Goal: Task Accomplishment & Management: Use online tool/utility

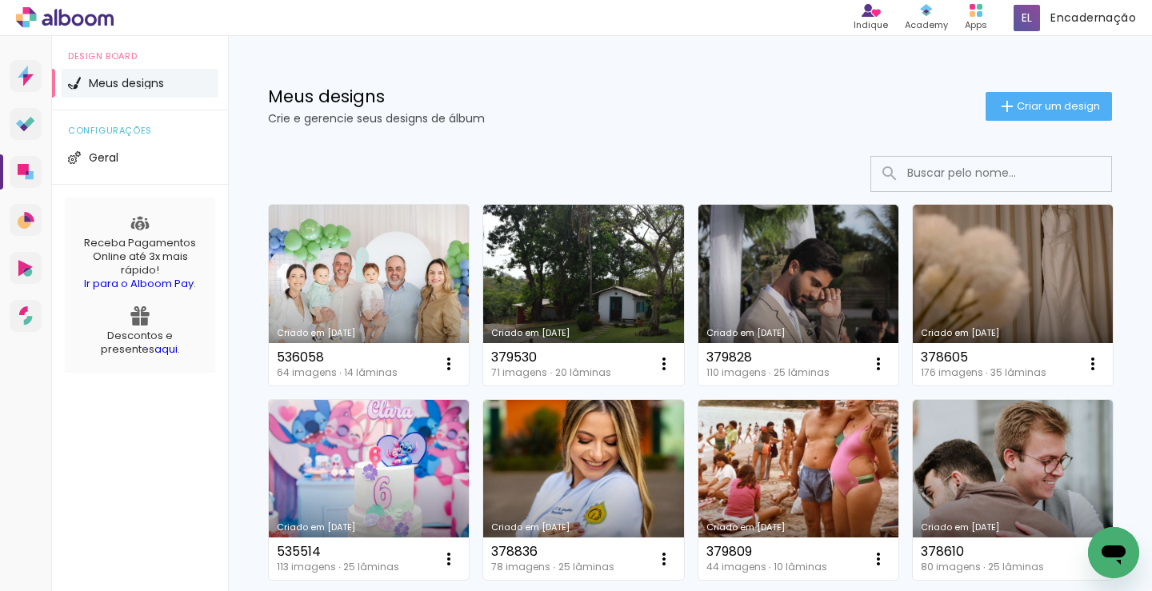
click at [767, 106] on div "Meus designs Crie e gerencie seus designs de álbum" at bounding box center [626, 106] width 717 height 36
click at [1046, 102] on span "Criar um design" at bounding box center [1058, 106] width 83 height 10
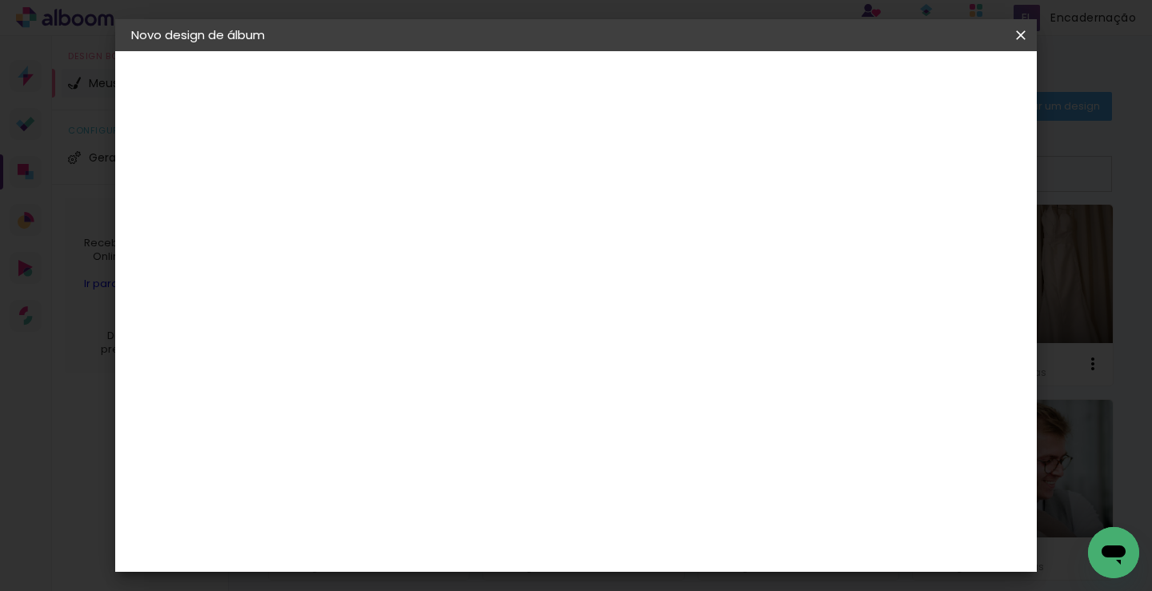
click at [393, 212] on input at bounding box center [393, 214] width 0 height 25
type input "379533"
type paper-input "379533"
click at [557, 93] on paper-button "Avançar" at bounding box center [517, 84] width 78 height 27
click at [422, 306] on input at bounding box center [434, 304] width 162 height 20
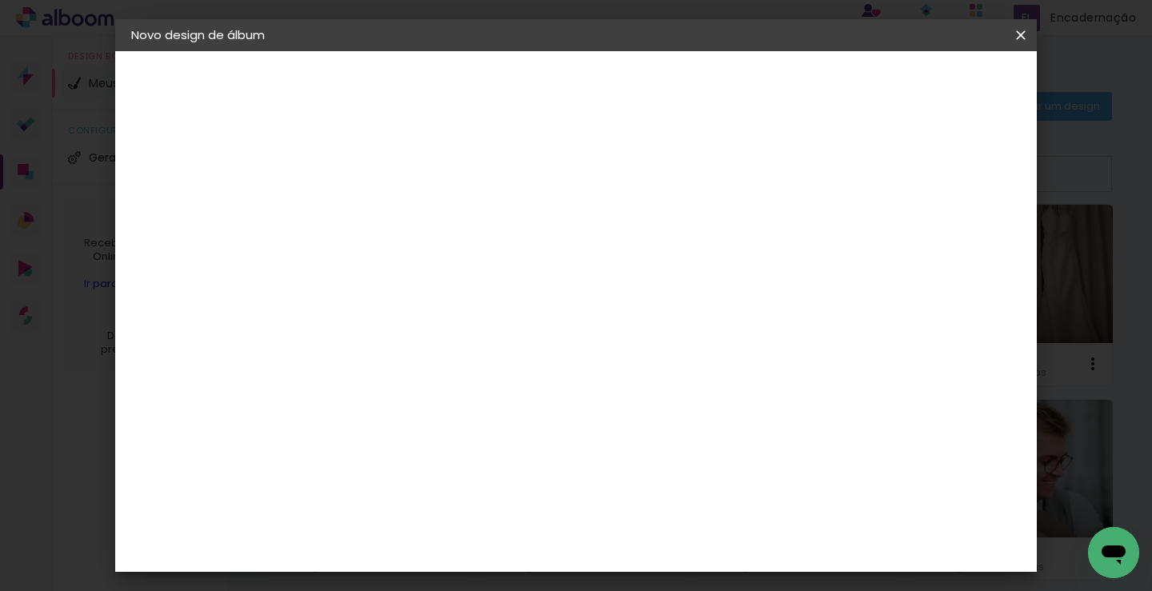
type input "LU"
type paper-input "LU"
click at [454, 358] on div "[PERSON_NAME]" at bounding box center [435, 361] width 106 height 13
click at [0, 0] on slot "Avançar" at bounding box center [0, 0] width 0 height 0
click at [474, 291] on div at bounding box center [434, 292] width 82 height 2
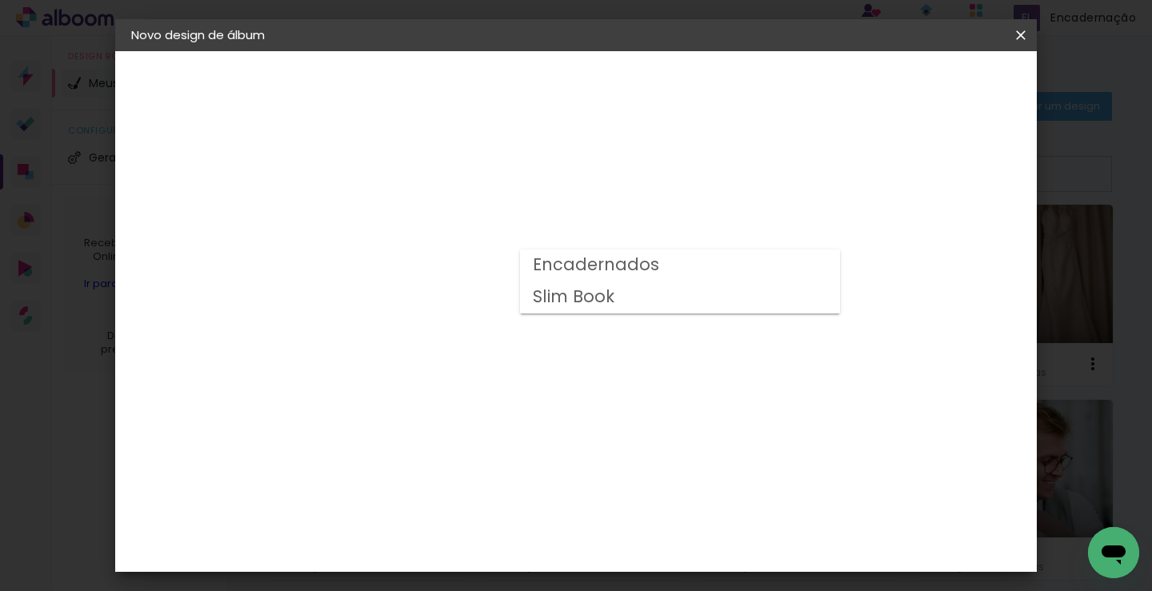
click at [0, 0] on slot "Slim Book" at bounding box center [0, 0] width 0 height 0
type input "Slim Book"
click at [501, 469] on span "25 x 60" at bounding box center [463, 485] width 74 height 33
click at [0, 0] on slot "Avançar" at bounding box center [0, 0] width 0 height 0
click at [921, 87] on span "Iniciar design" at bounding box center [884, 84] width 73 height 11
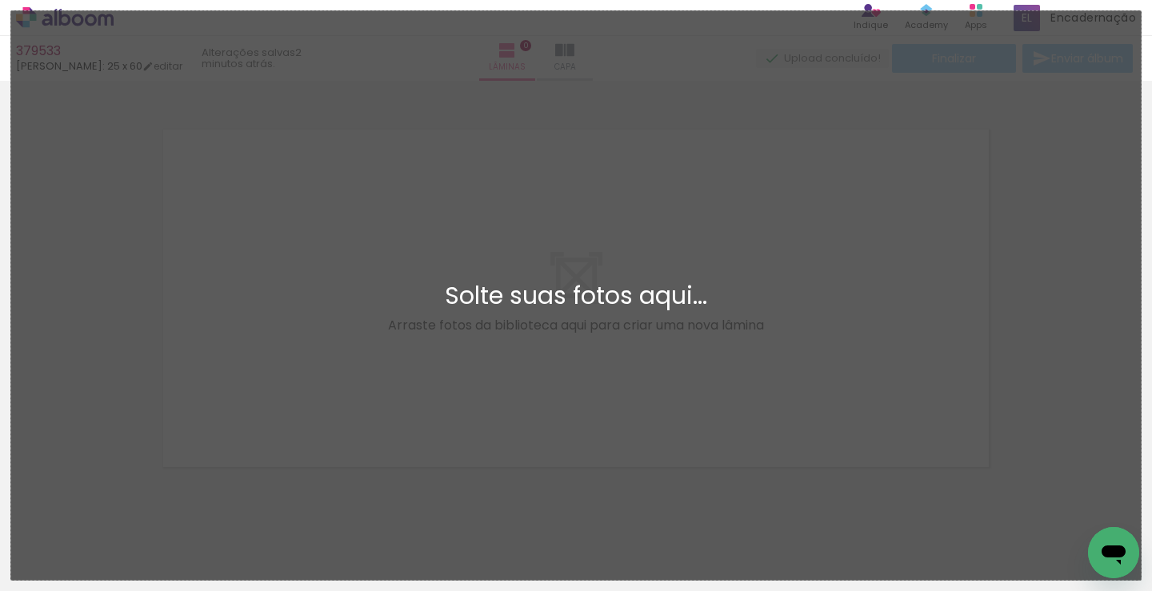
scroll to position [21, 0]
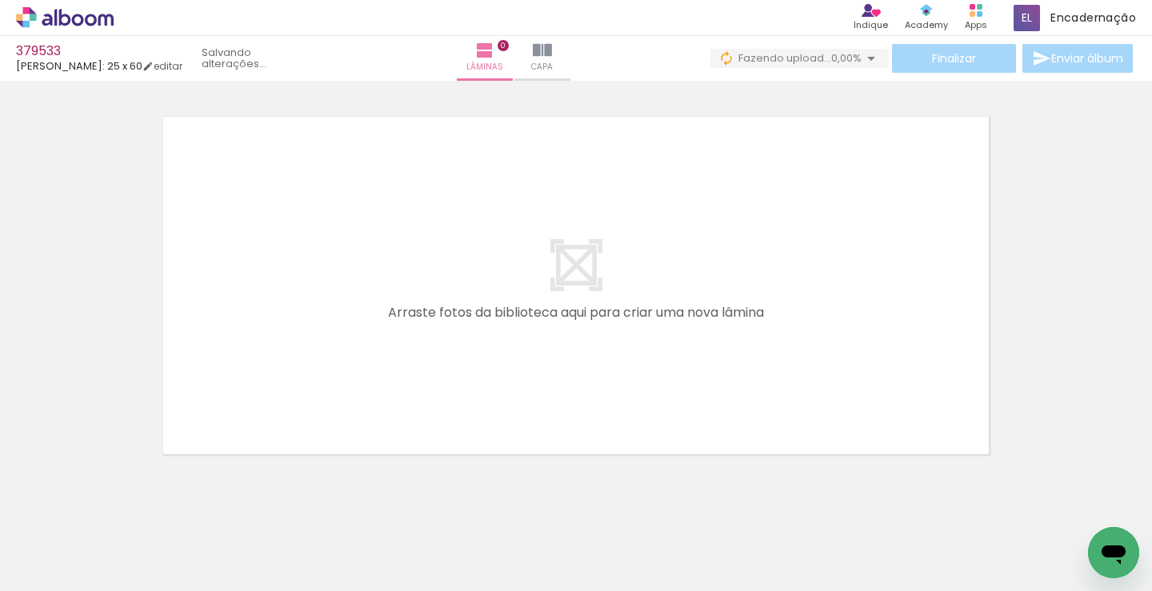
click at [61, 540] on input "Todas as fotos" at bounding box center [44, 543] width 61 height 14
click at [0, 0] on slot "Não utilizadas" at bounding box center [0, 0] width 0 height 0
type input "Não utilizadas"
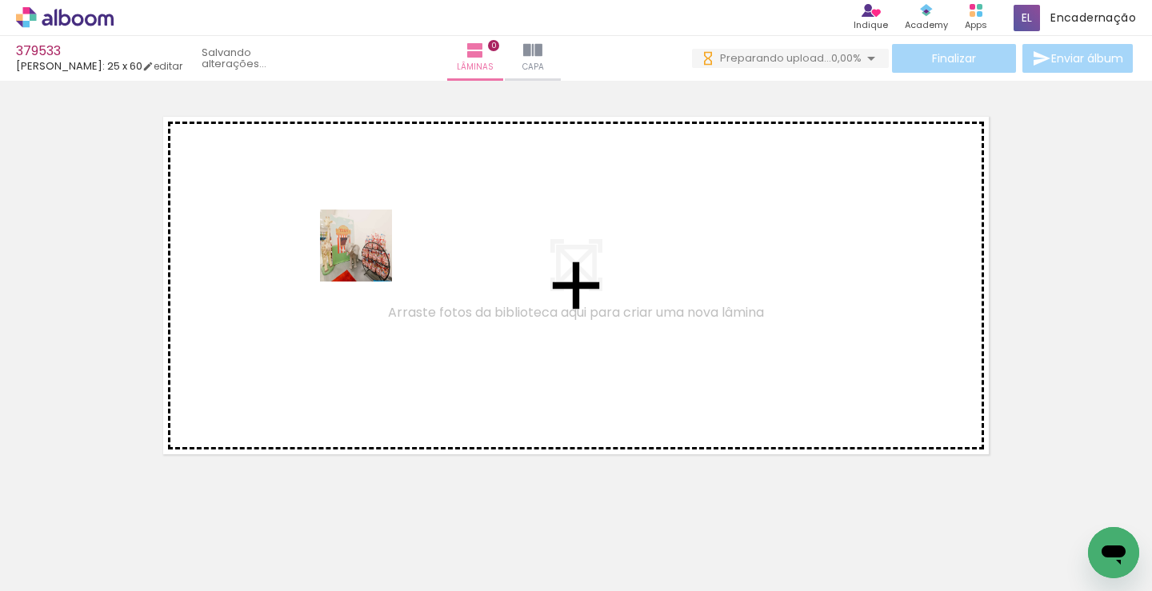
drag, startPoint x: 171, startPoint y: 554, endPoint x: 262, endPoint y: 425, distance: 158.0
click at [370, 245] on quentale-workspace at bounding box center [576, 295] width 1152 height 591
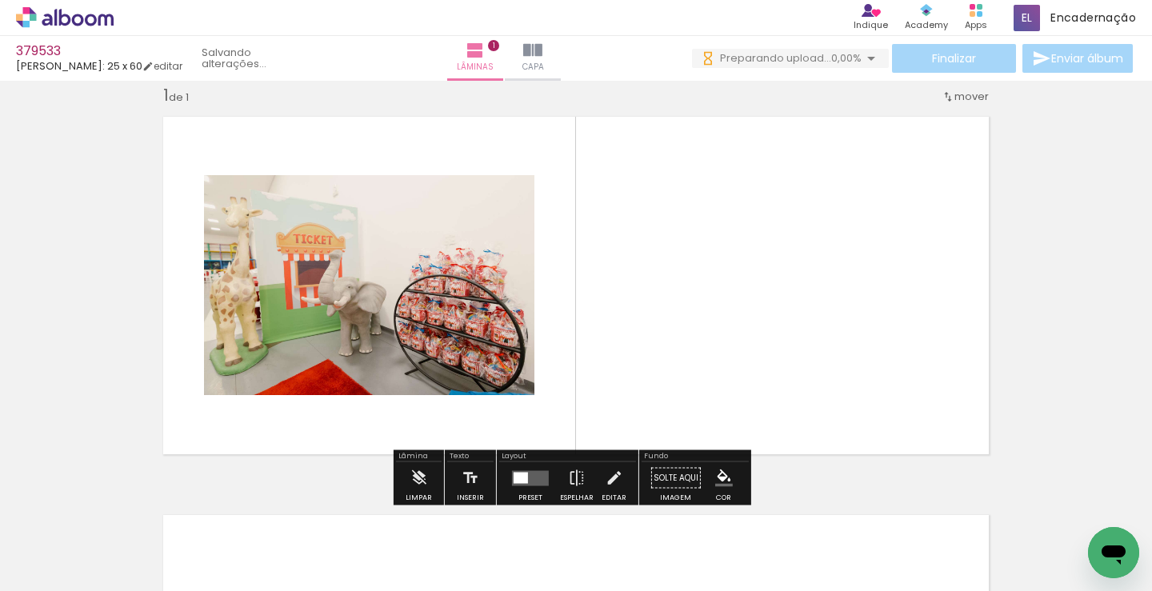
scroll to position [21, 0]
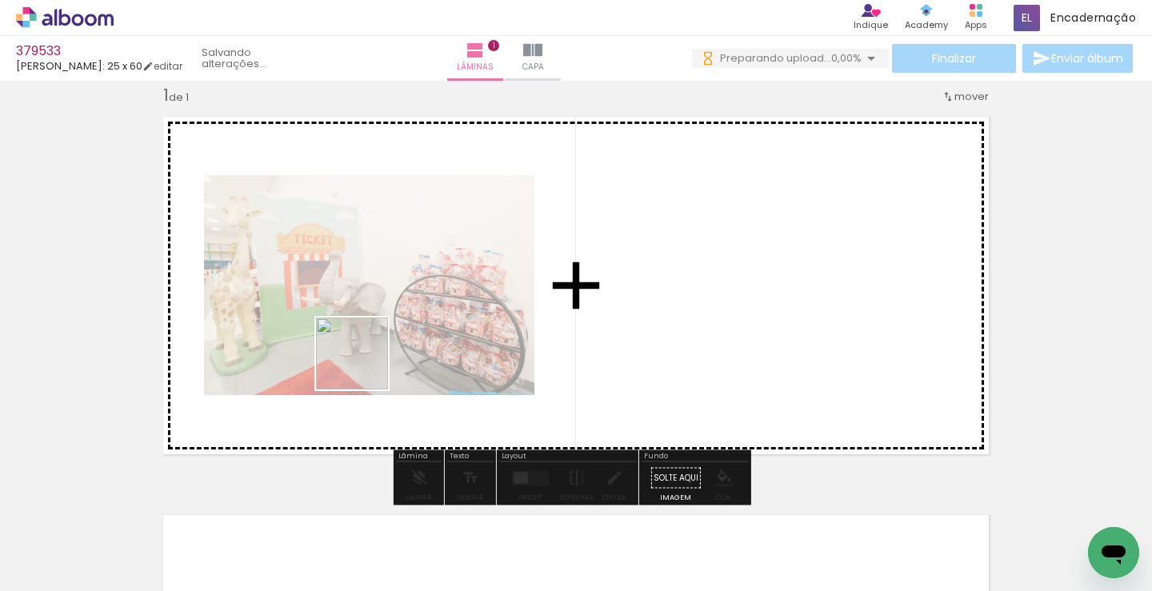
drag, startPoint x: 156, startPoint y: 567, endPoint x: 302, endPoint y: 416, distance: 209.9
click at [422, 275] on quentale-workspace at bounding box center [576, 295] width 1152 height 591
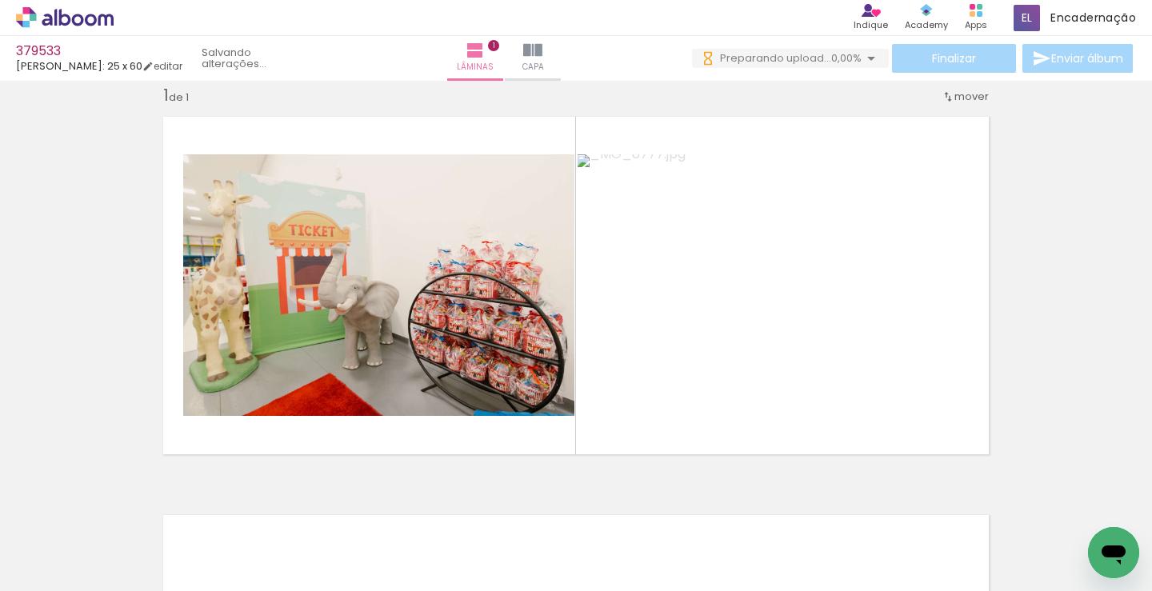
scroll to position [0, 0]
drag, startPoint x: 212, startPoint y: 519, endPoint x: 502, endPoint y: 259, distance: 389.7
click at [502, 259] on quentale-workspace at bounding box center [576, 295] width 1152 height 591
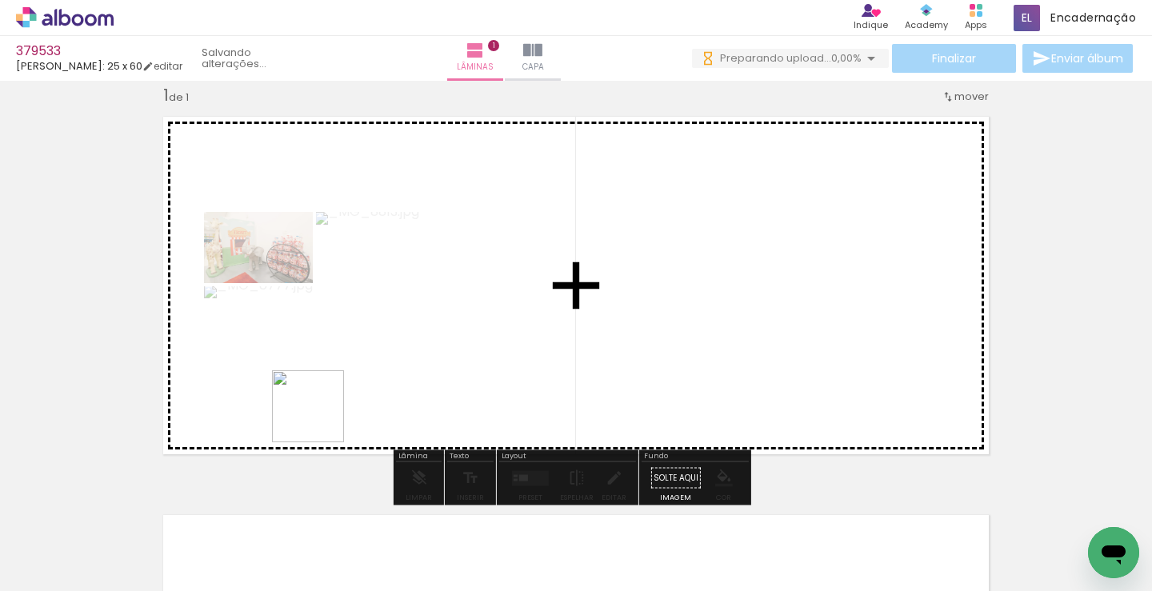
drag, startPoint x: 224, startPoint y: 511, endPoint x: 249, endPoint y: 454, distance: 62.0
click at [399, 319] on quentale-workspace at bounding box center [576, 295] width 1152 height 591
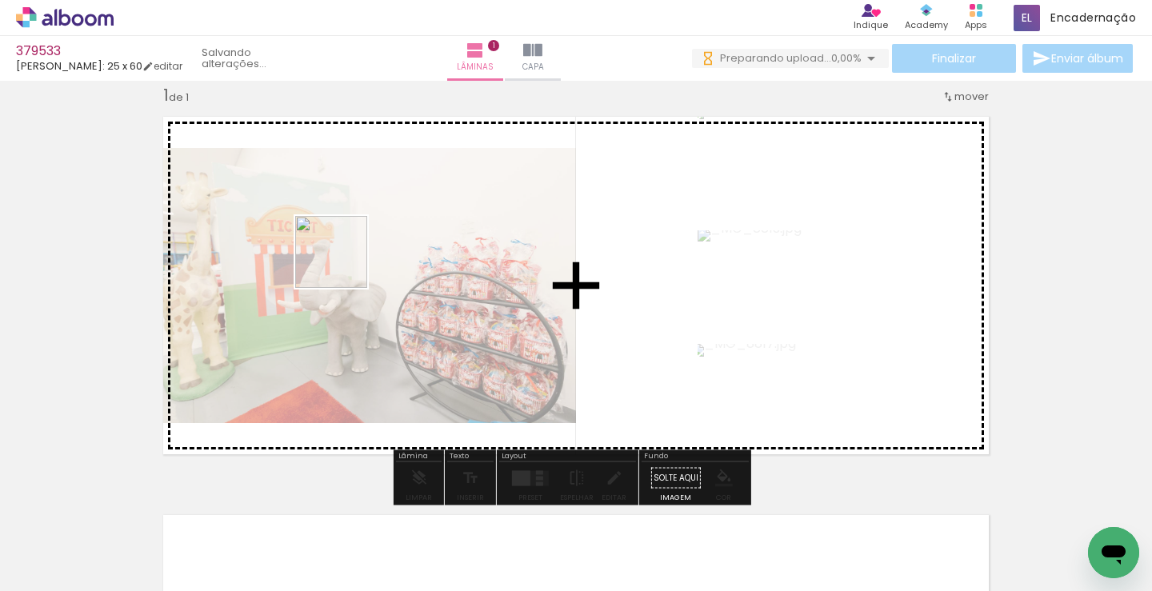
drag, startPoint x: 176, startPoint y: 538, endPoint x: 343, endPoint y: 264, distance: 321.3
click at [343, 264] on quentale-workspace at bounding box center [576, 295] width 1152 height 591
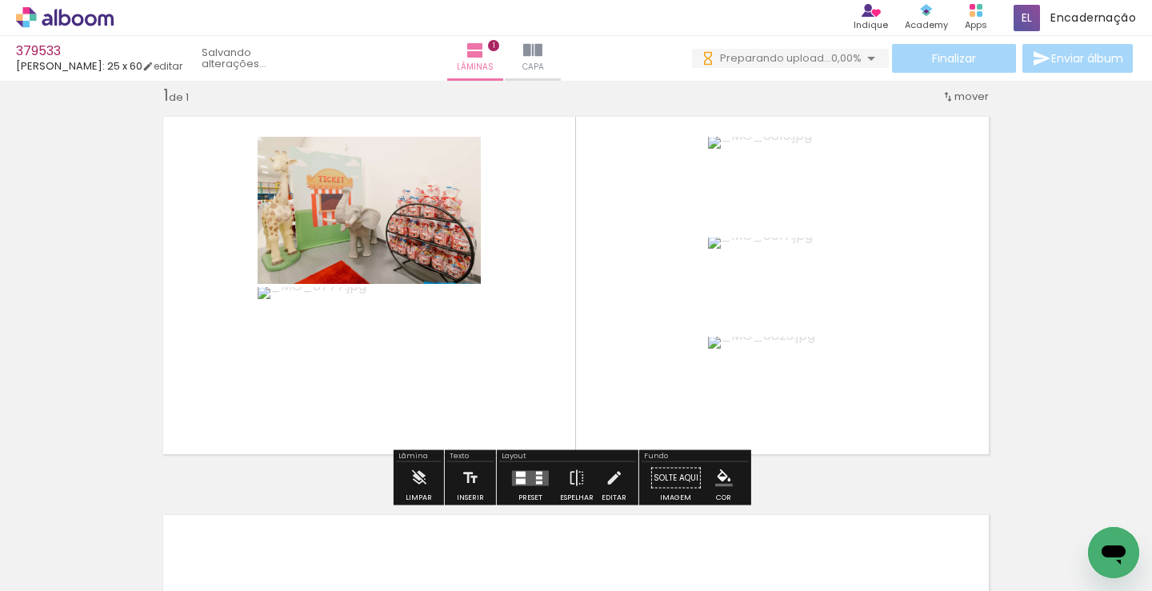
drag, startPoint x: 512, startPoint y: 482, endPoint x: 529, endPoint y: 462, distance: 26.6
click at [516, 482] on div at bounding box center [521, 481] width 10 height 6
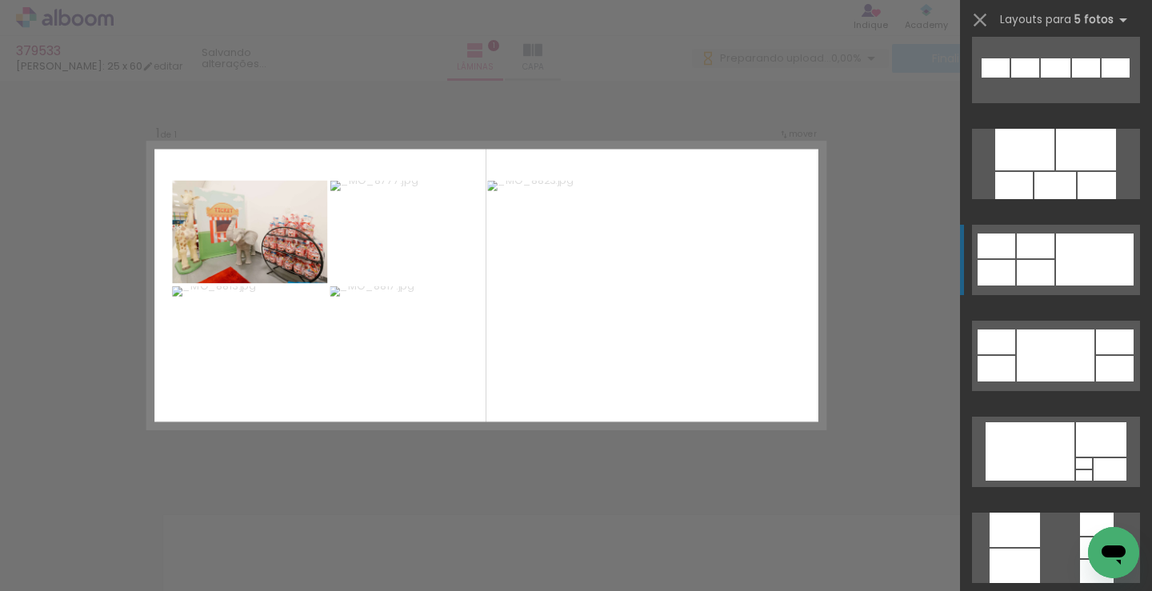
click at [1076, 470] on div at bounding box center [1084, 475] width 16 height 10
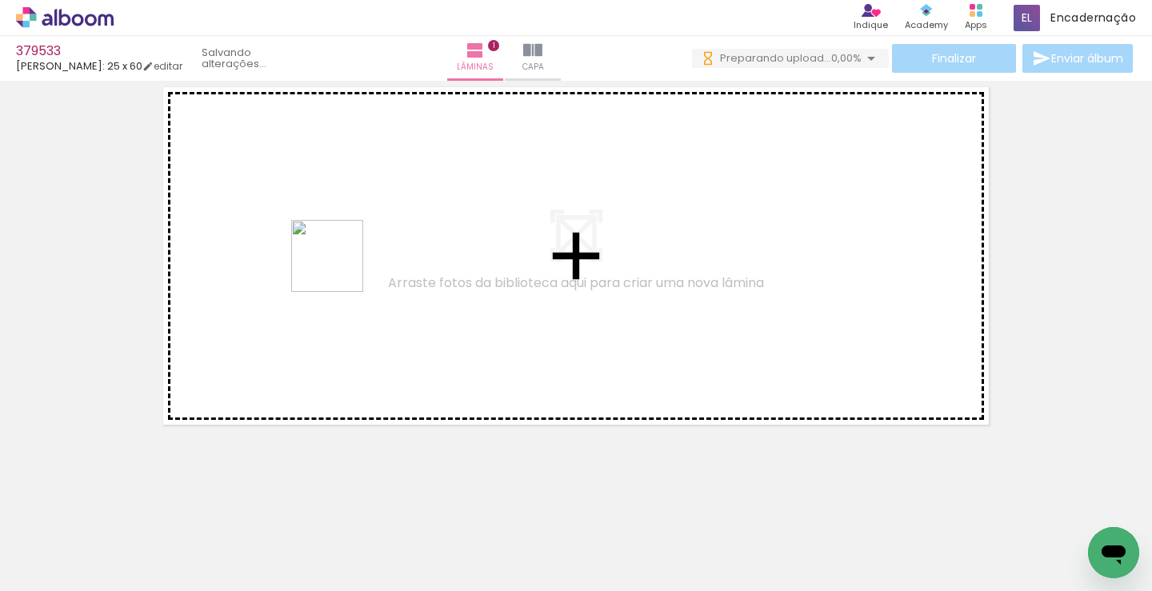
drag, startPoint x: 339, startPoint y: 268, endPoint x: 290, endPoint y: 390, distance: 132.0
click at [395, 198] on quentale-workspace at bounding box center [576, 295] width 1152 height 591
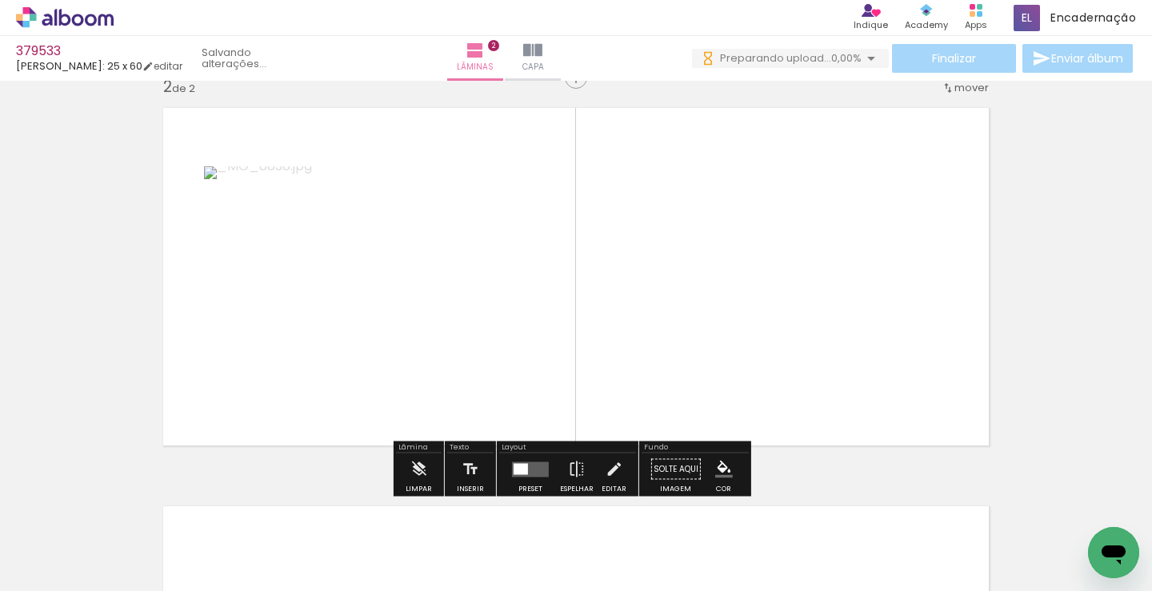
scroll to position [419, 0]
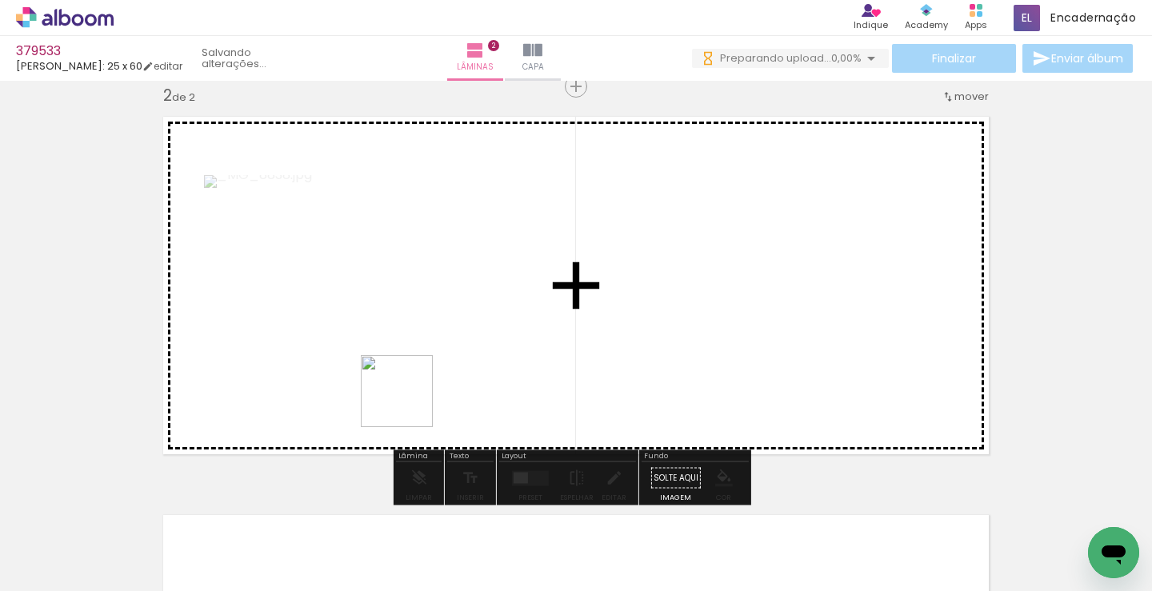
drag, startPoint x: 409, startPoint y: 403, endPoint x: 214, endPoint y: 490, distance: 213.4
click at [540, 289] on quentale-workspace at bounding box center [576, 295] width 1152 height 591
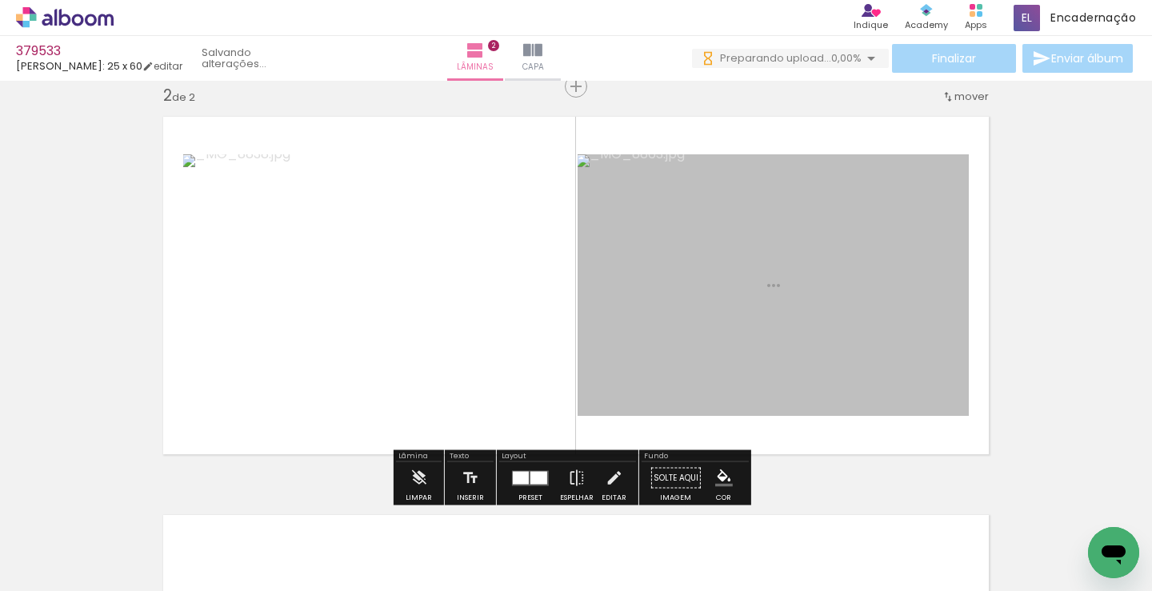
scroll to position [0, 0]
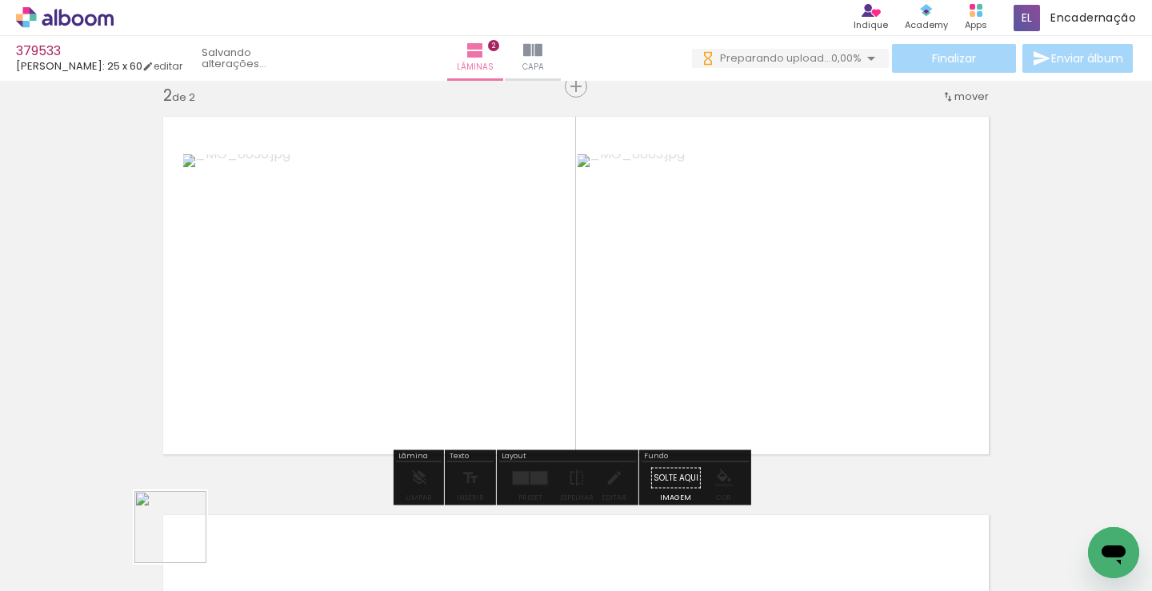
drag, startPoint x: 132, startPoint y: 556, endPoint x: 237, endPoint y: 435, distance: 159.9
click at [427, 265] on quentale-workspace at bounding box center [576, 295] width 1152 height 591
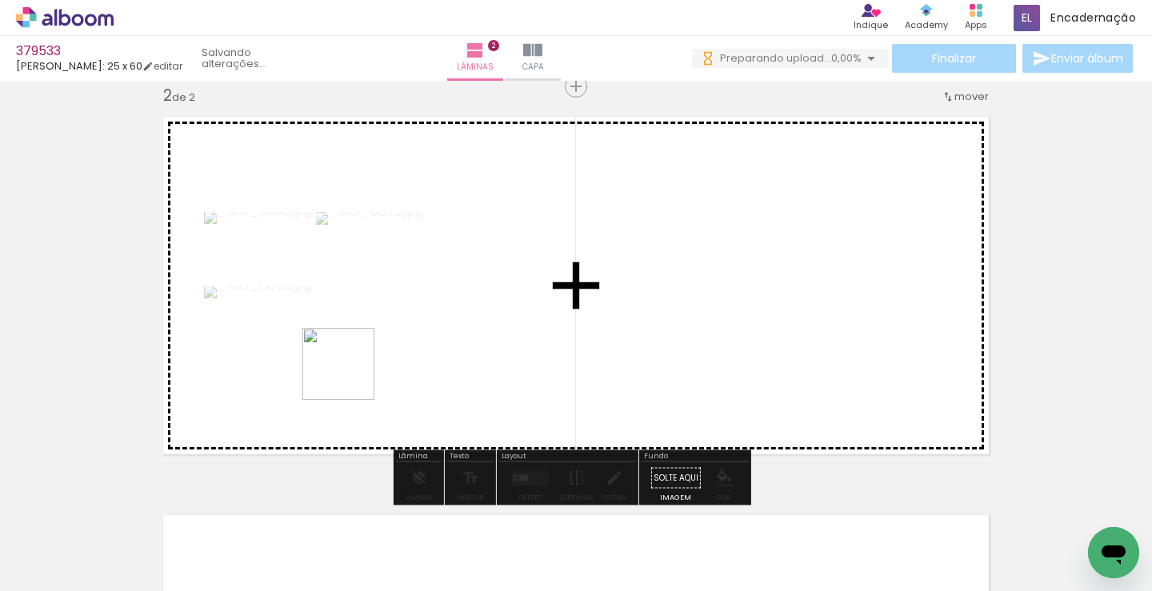
drag, startPoint x: 258, startPoint y: 451, endPoint x: 300, endPoint y: 466, distance: 44.0
click at [406, 310] on quentale-workspace at bounding box center [576, 295] width 1152 height 591
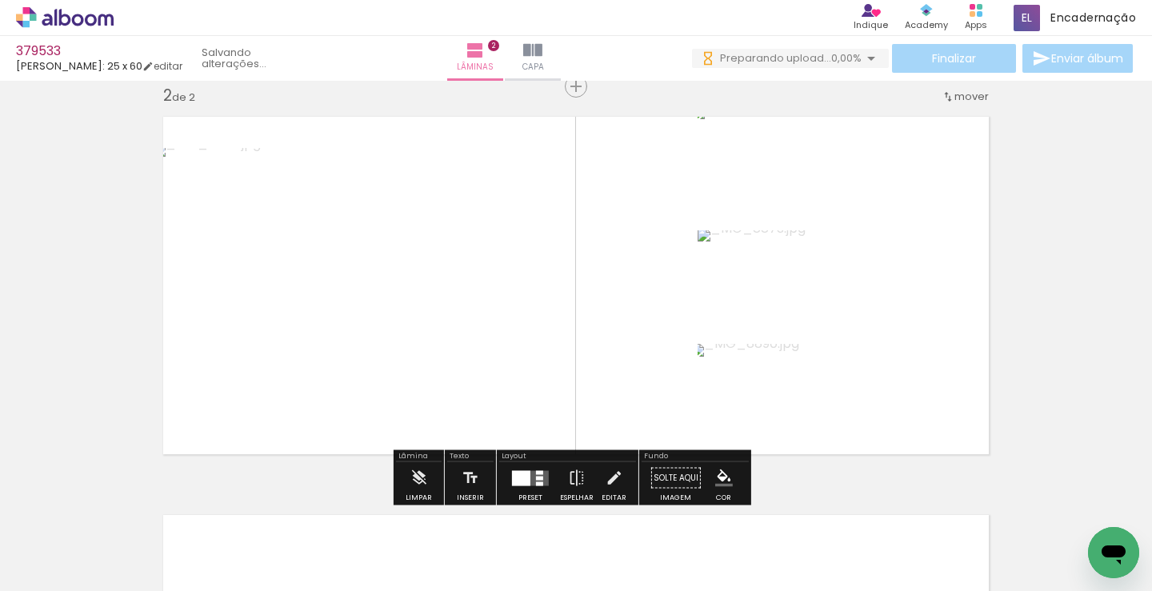
drag, startPoint x: 200, startPoint y: 534, endPoint x: 438, endPoint y: 219, distance: 395.1
click at [396, 291] on quentale-workspace at bounding box center [576, 295] width 1152 height 591
click at [525, 459] on div "Layout Preset Espelhar Editar" at bounding box center [568, 477] width 142 height 55
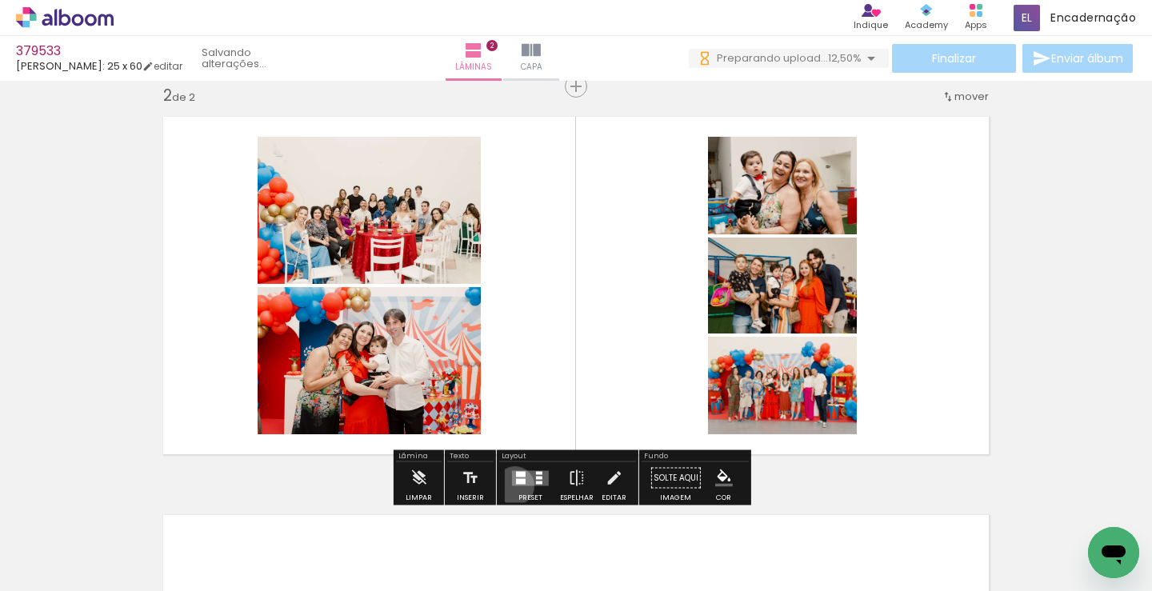
click at [511, 486] on div at bounding box center [530, 478] width 43 height 32
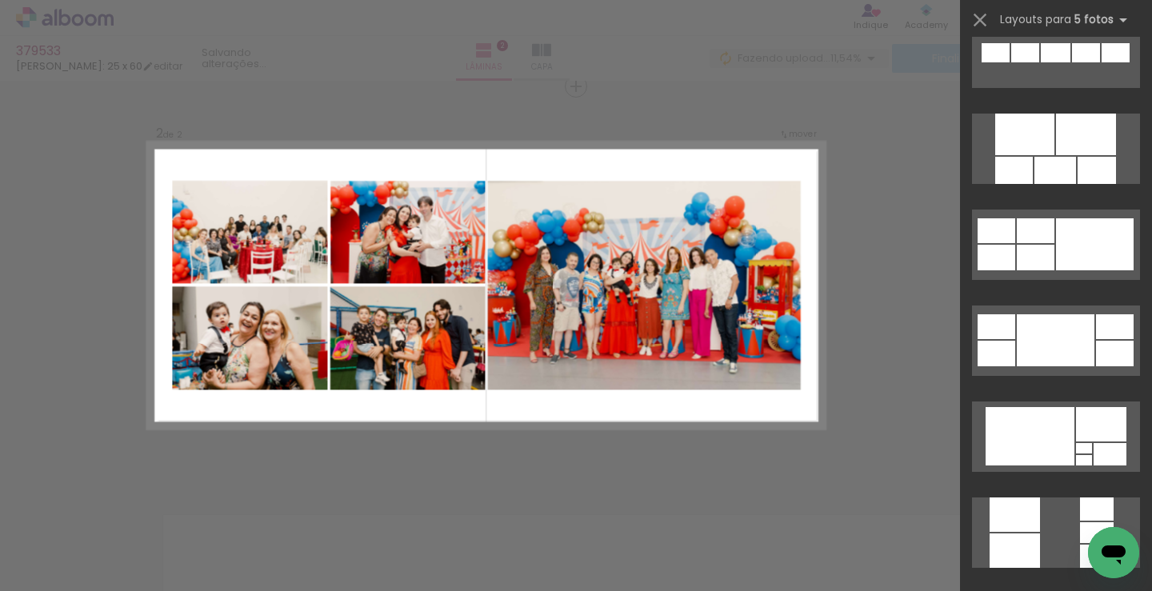
scroll to position [960, 0]
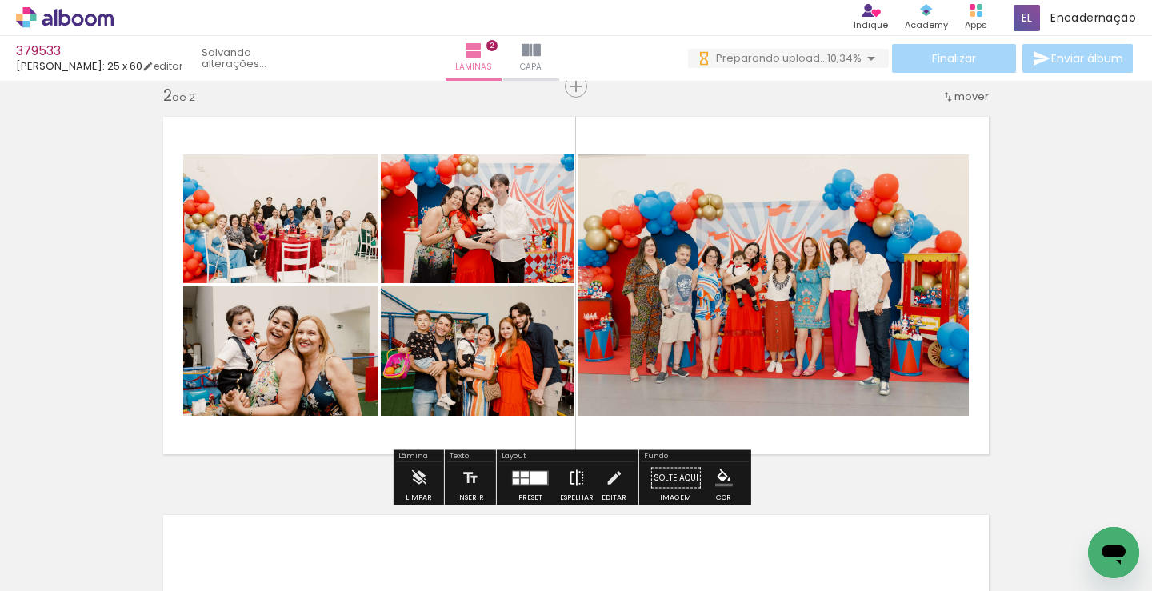
scroll to position [0, 0]
drag, startPoint x: 568, startPoint y: 478, endPoint x: 587, endPoint y: 437, distance: 45.8
click at [569, 476] on iron-icon at bounding box center [577, 478] width 18 height 32
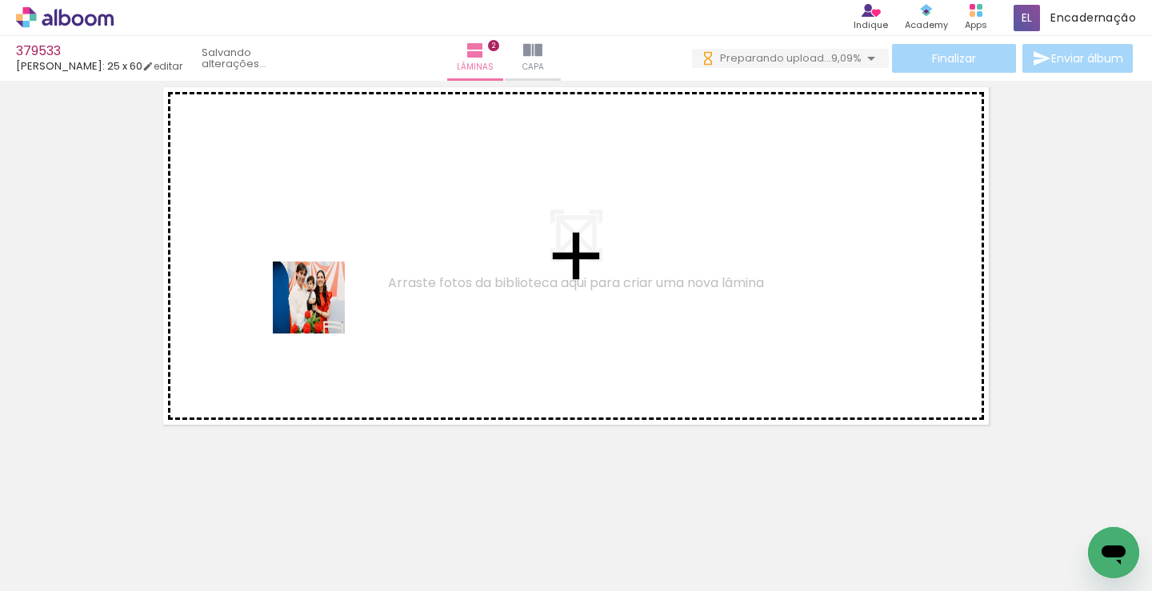
drag, startPoint x: 155, startPoint y: 538, endPoint x: 228, endPoint y: 497, distance: 83.8
click at [323, 306] on quentale-workspace at bounding box center [576, 295] width 1152 height 591
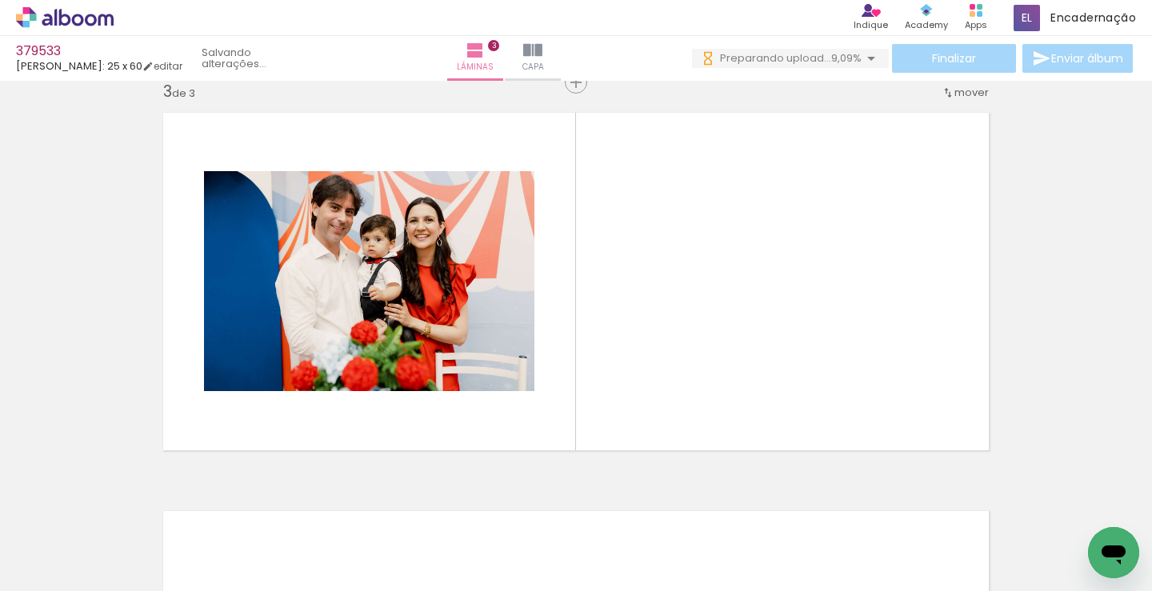
scroll to position [817, 0]
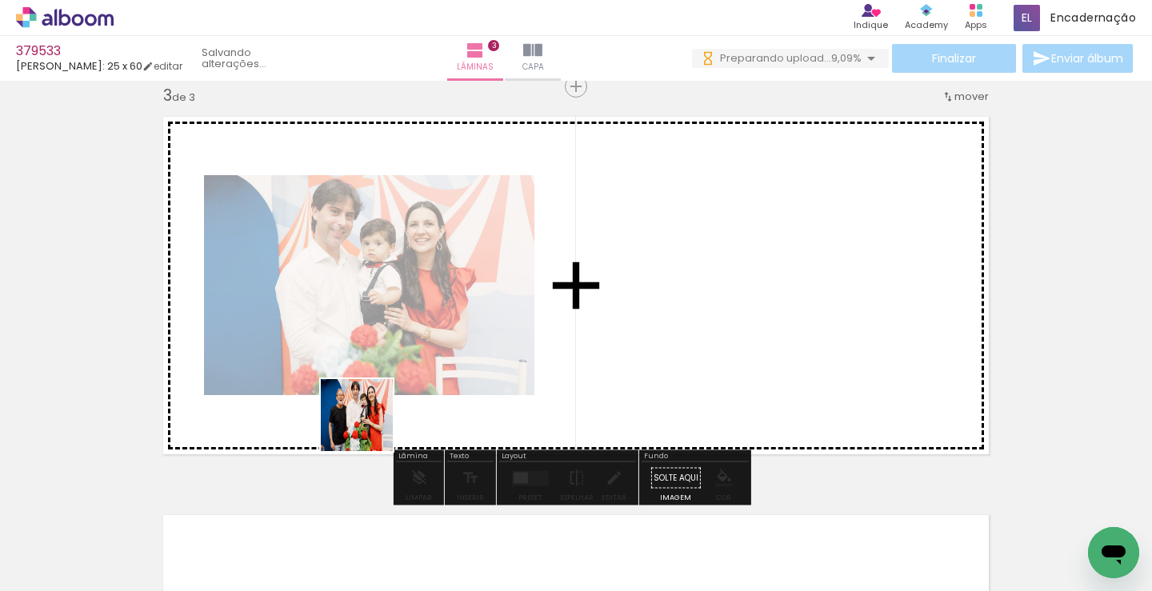
drag, startPoint x: 161, startPoint y: 552, endPoint x: 263, endPoint y: 465, distance: 134.5
click at [510, 315] on quentale-workspace at bounding box center [576, 295] width 1152 height 591
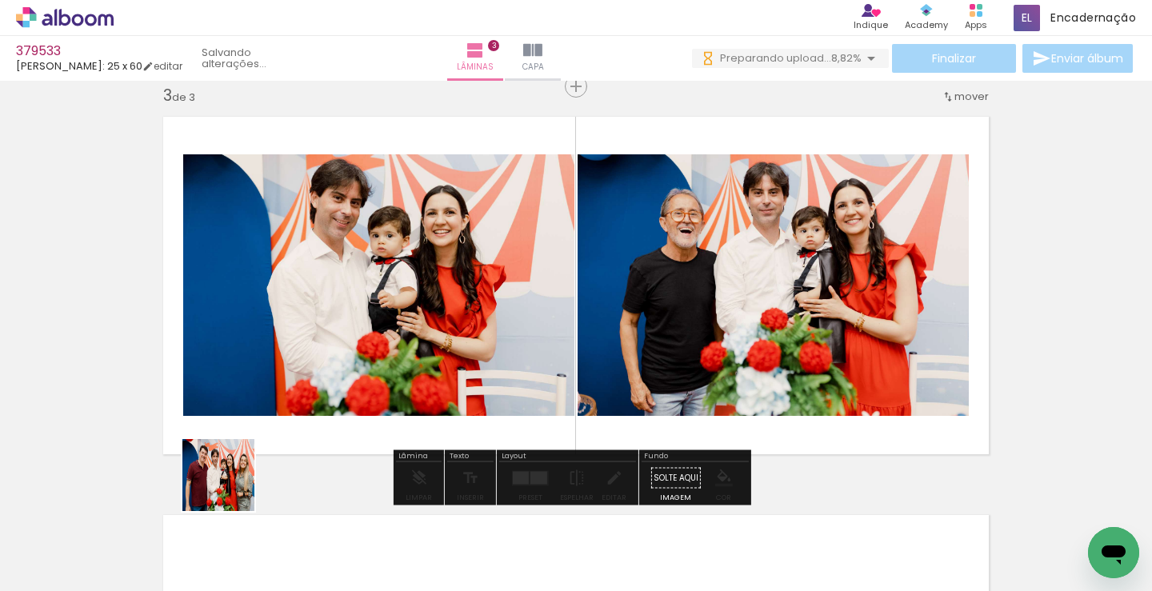
drag, startPoint x: 230, startPoint y: 487, endPoint x: 310, endPoint y: 419, distance: 105.0
click at [458, 246] on quentale-workspace at bounding box center [576, 295] width 1152 height 591
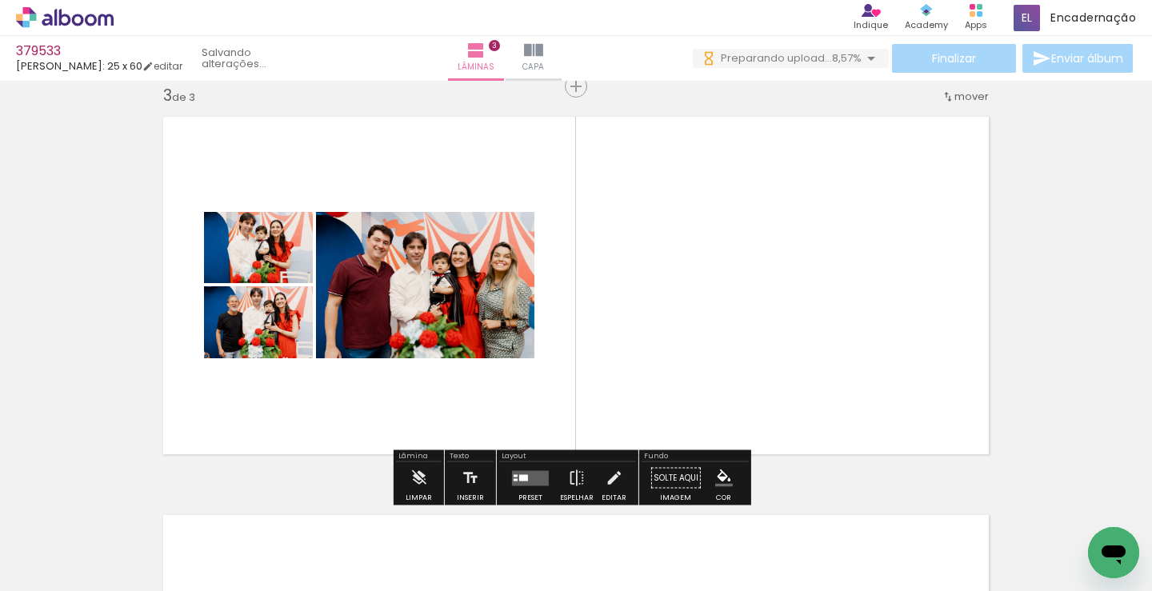
click at [367, 273] on quentale-workspace at bounding box center [576, 295] width 1152 height 591
drag, startPoint x: 226, startPoint y: 503, endPoint x: 163, endPoint y: 546, distance: 76.5
click at [381, 306] on quentale-workspace at bounding box center [576, 295] width 1152 height 591
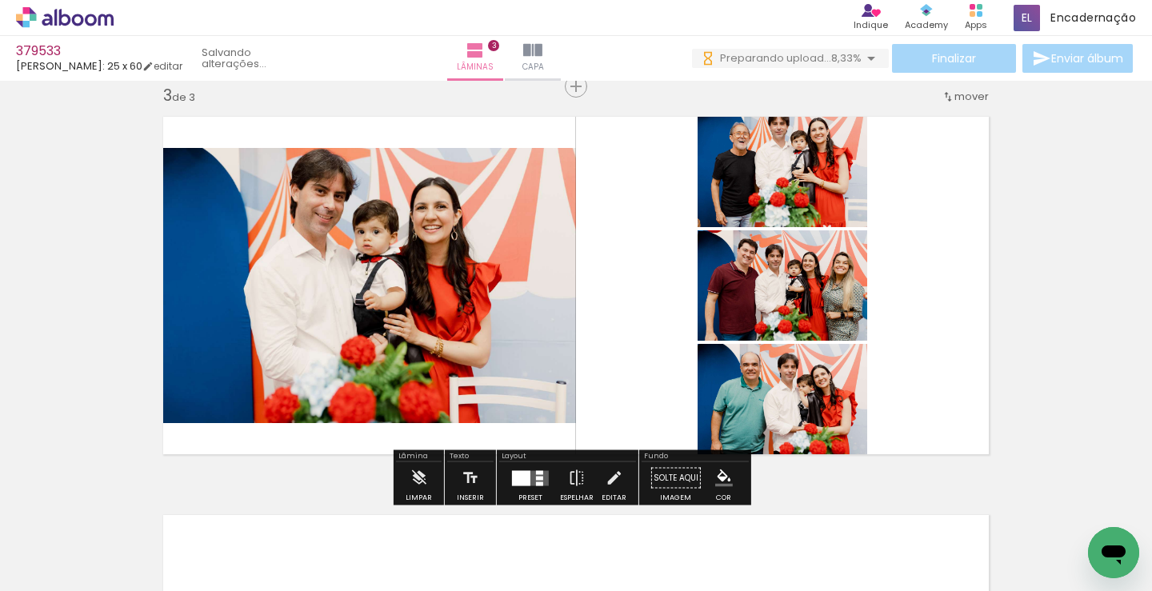
drag, startPoint x: 143, startPoint y: 557, endPoint x: 566, endPoint y: 213, distance: 545.8
click at [478, 330] on quentale-workspace at bounding box center [576, 295] width 1152 height 591
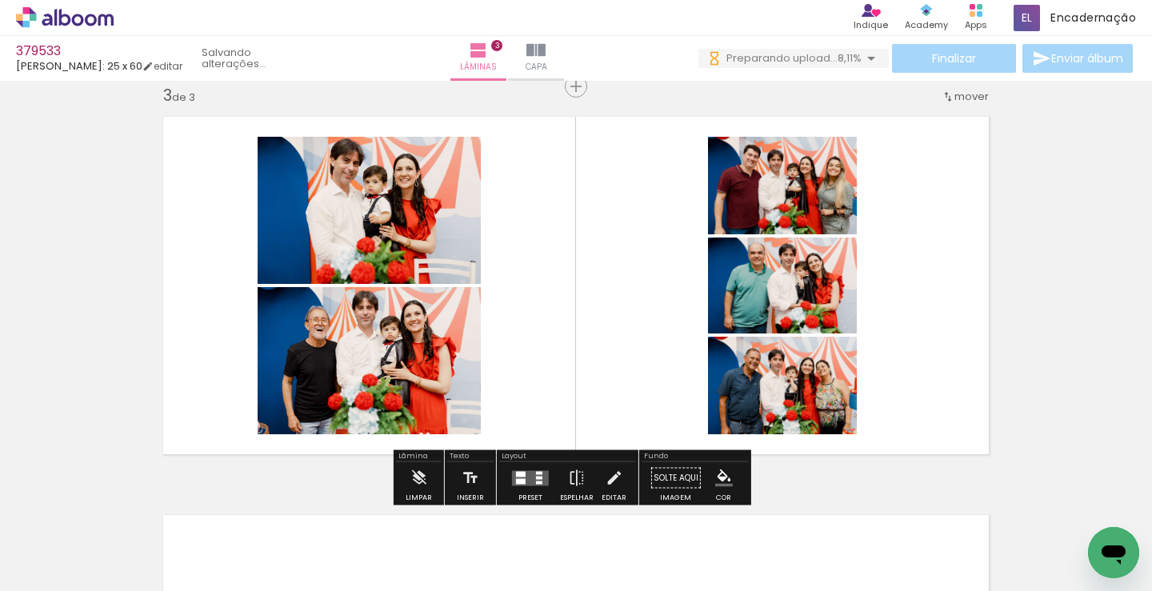
click at [518, 489] on div at bounding box center [530, 478] width 43 height 32
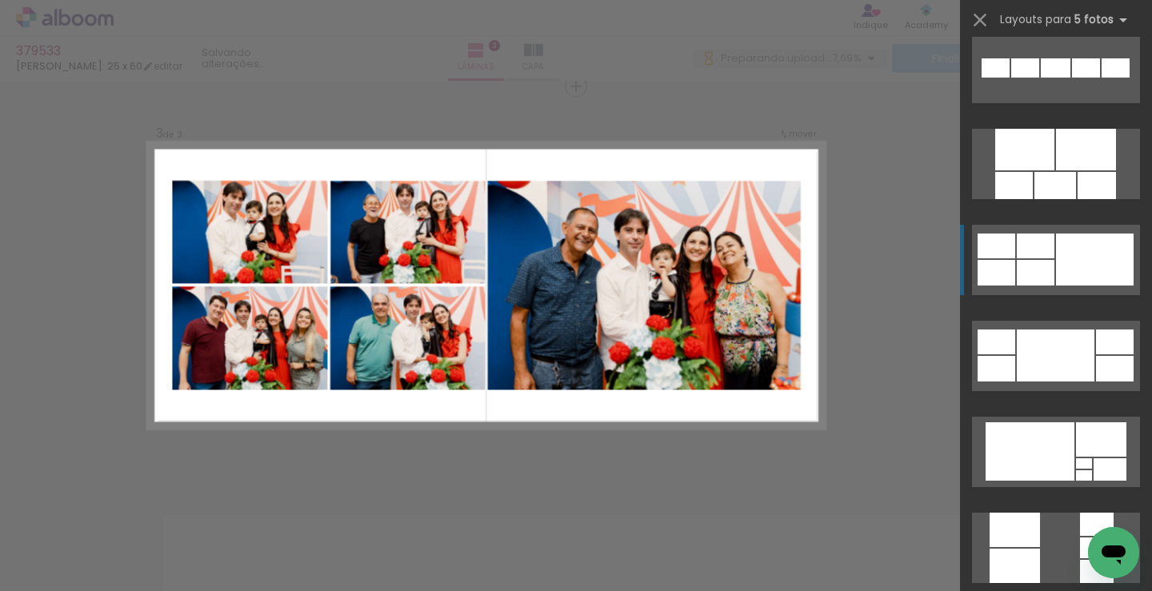
click at [1092, 470] on div at bounding box center [1084, 475] width 16 height 10
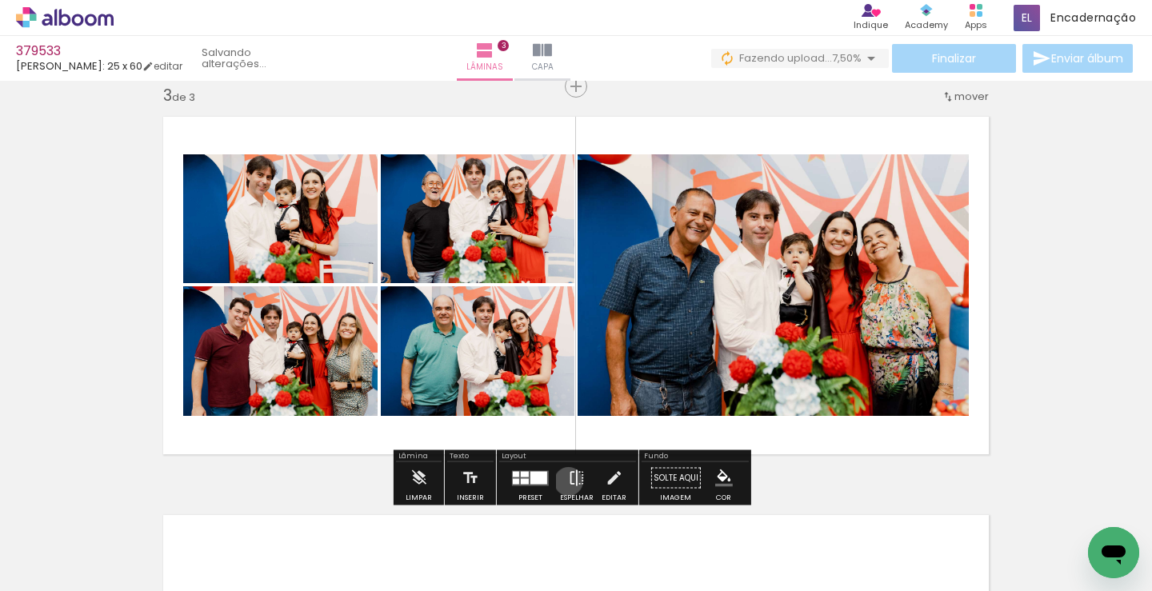
click at [568, 482] on iron-icon at bounding box center [577, 478] width 18 height 32
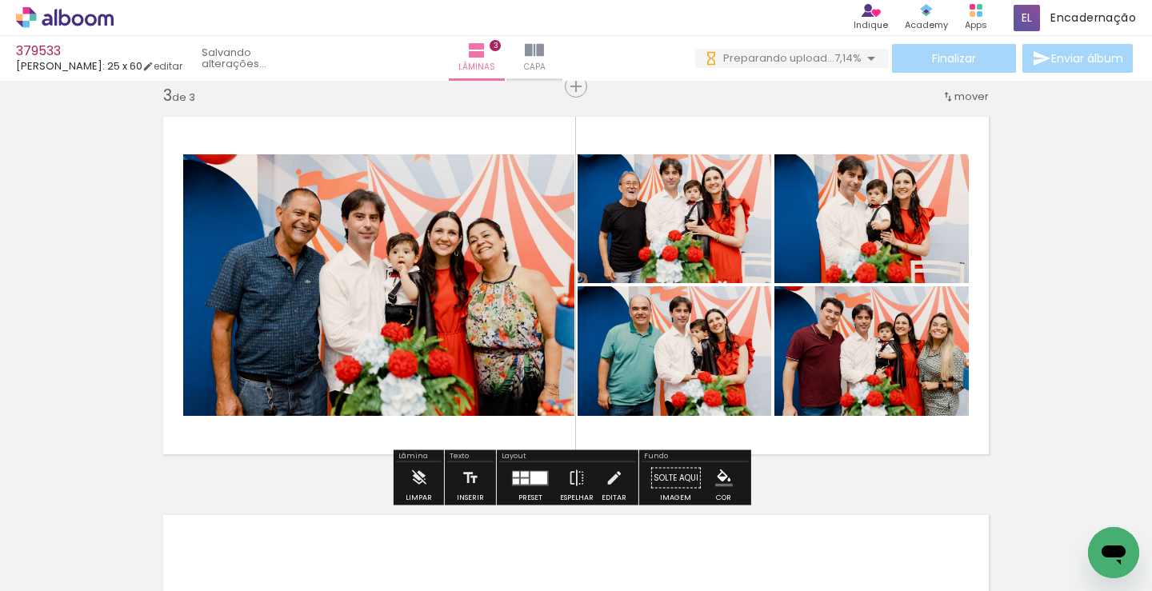
drag, startPoint x: 568, startPoint y: 482, endPoint x: 594, endPoint y: 410, distance: 75.9
click at [568, 481] on iron-icon at bounding box center [577, 478] width 18 height 32
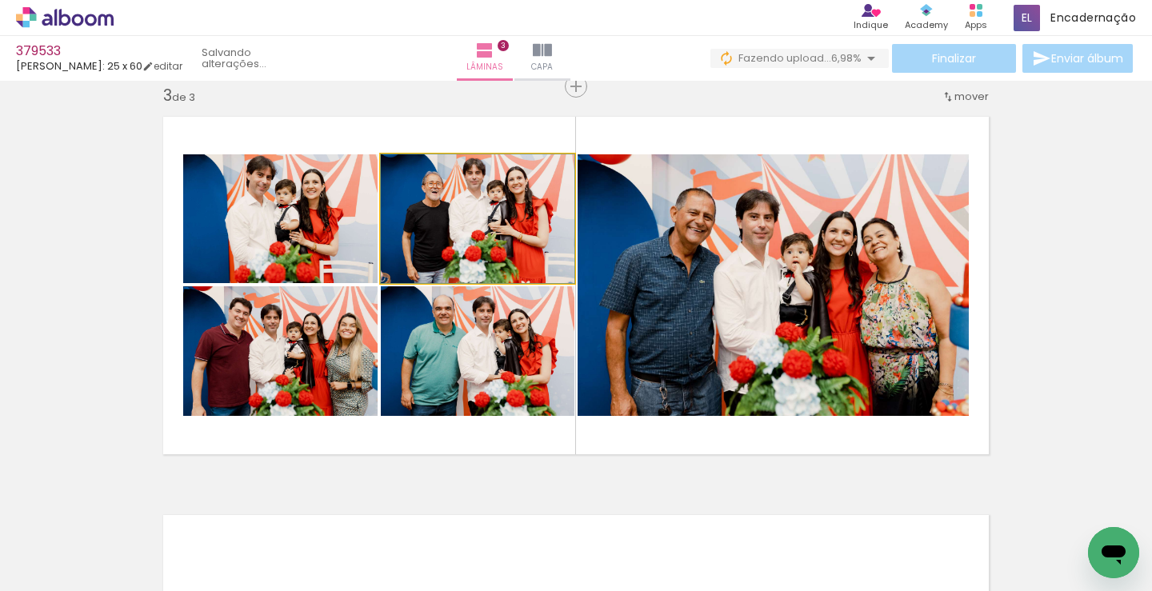
drag, startPoint x: 448, startPoint y: 204, endPoint x: 777, endPoint y: 250, distance: 332.7
click at [0, 0] on slot at bounding box center [0, 0] width 0 height 0
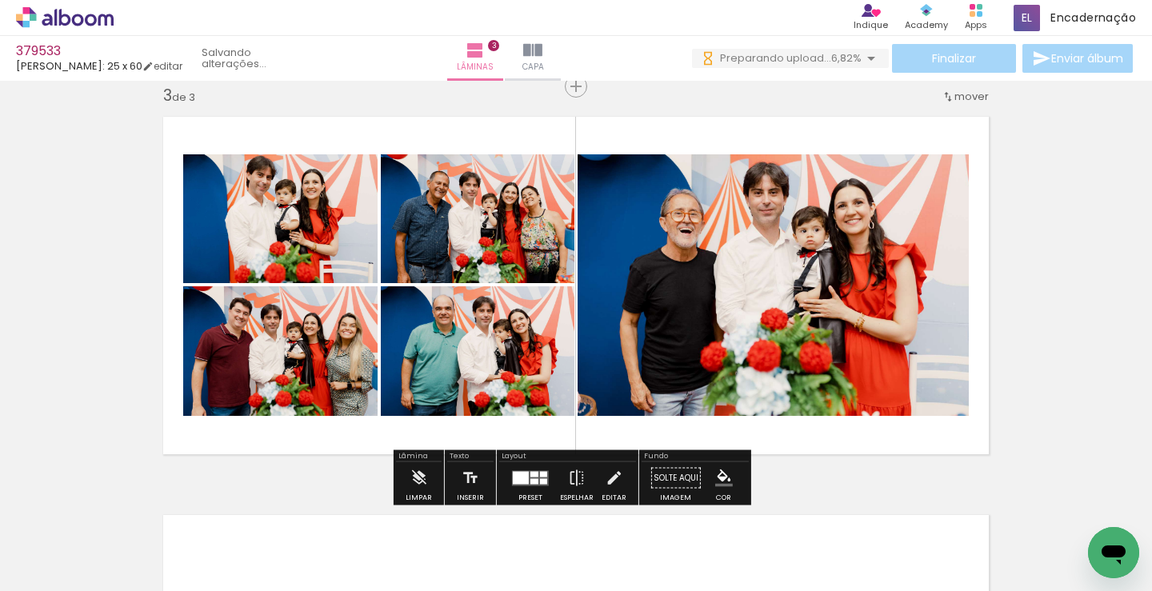
drag, startPoint x: 263, startPoint y: 227, endPoint x: 726, endPoint y: 238, distance: 463.2
click at [0, 0] on slot at bounding box center [0, 0] width 0 height 0
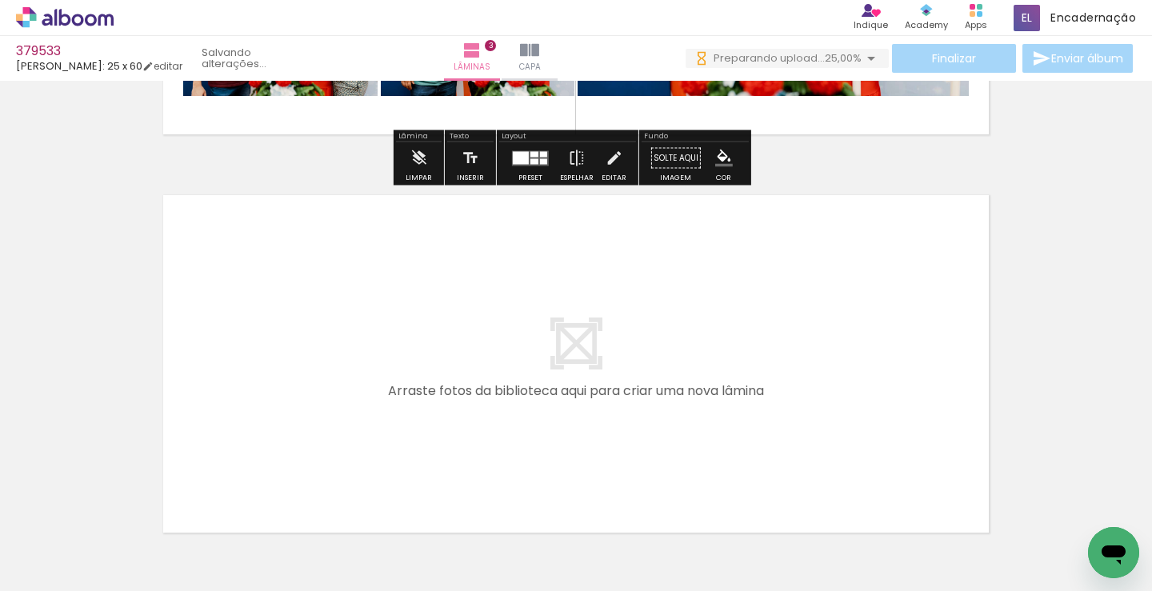
drag, startPoint x: 137, startPoint y: 533, endPoint x: 521, endPoint y: 342, distance: 430.0
click at [521, 342] on quentale-workspace at bounding box center [576, 295] width 1152 height 591
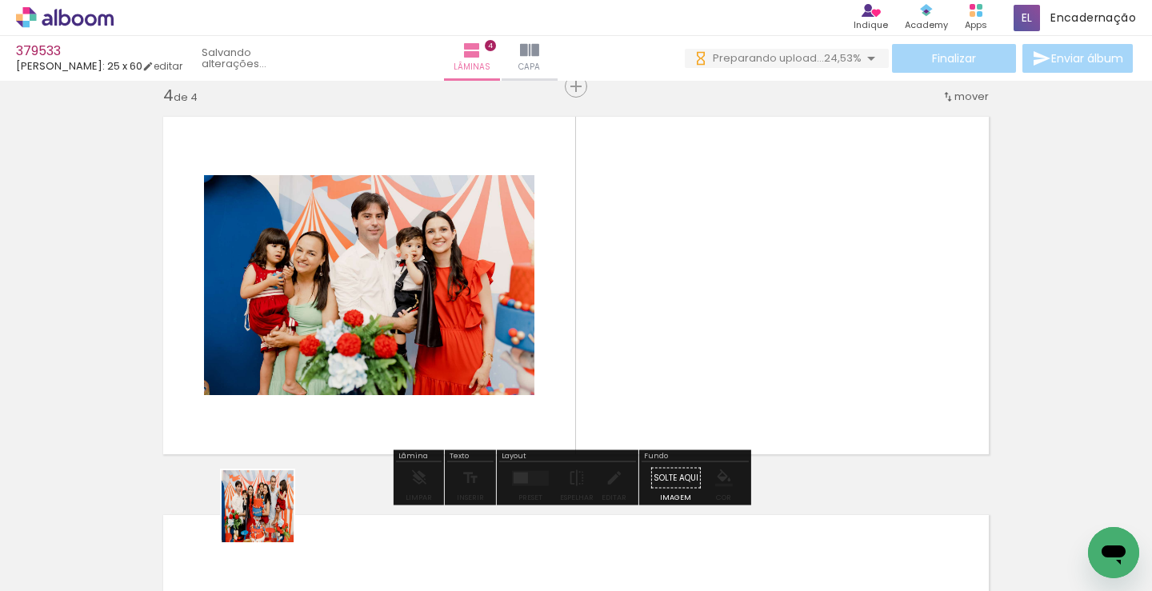
drag, startPoint x: 270, startPoint y: 518, endPoint x: 672, endPoint y: 271, distance: 472.2
click at [672, 271] on quentale-workspace at bounding box center [576, 295] width 1152 height 591
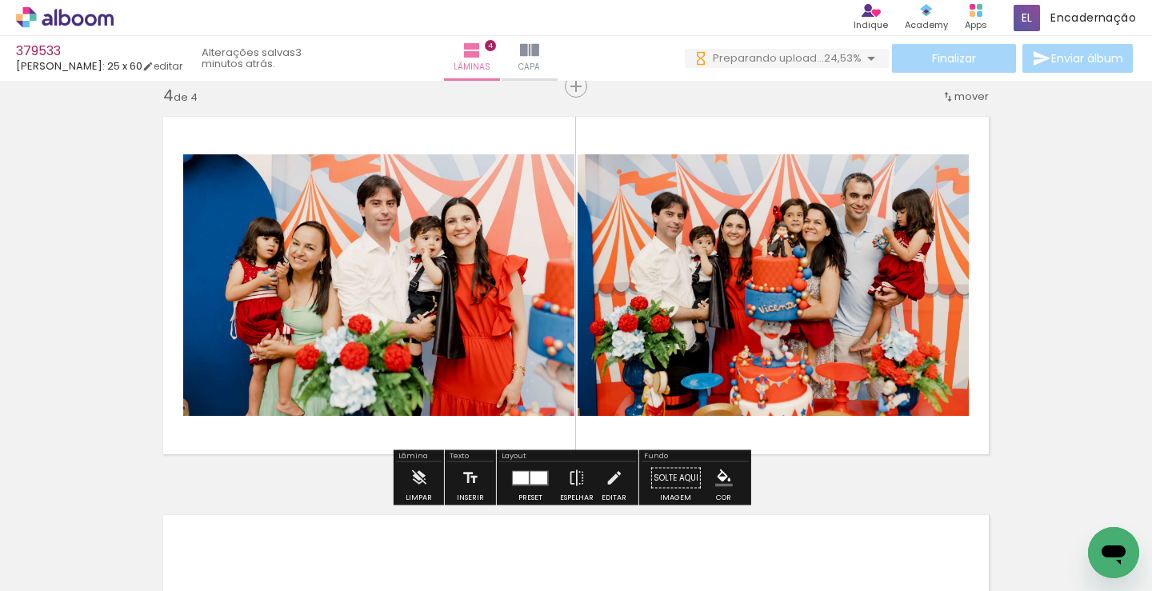
click at [291, 443] on quentale-workspace at bounding box center [576, 295] width 1152 height 591
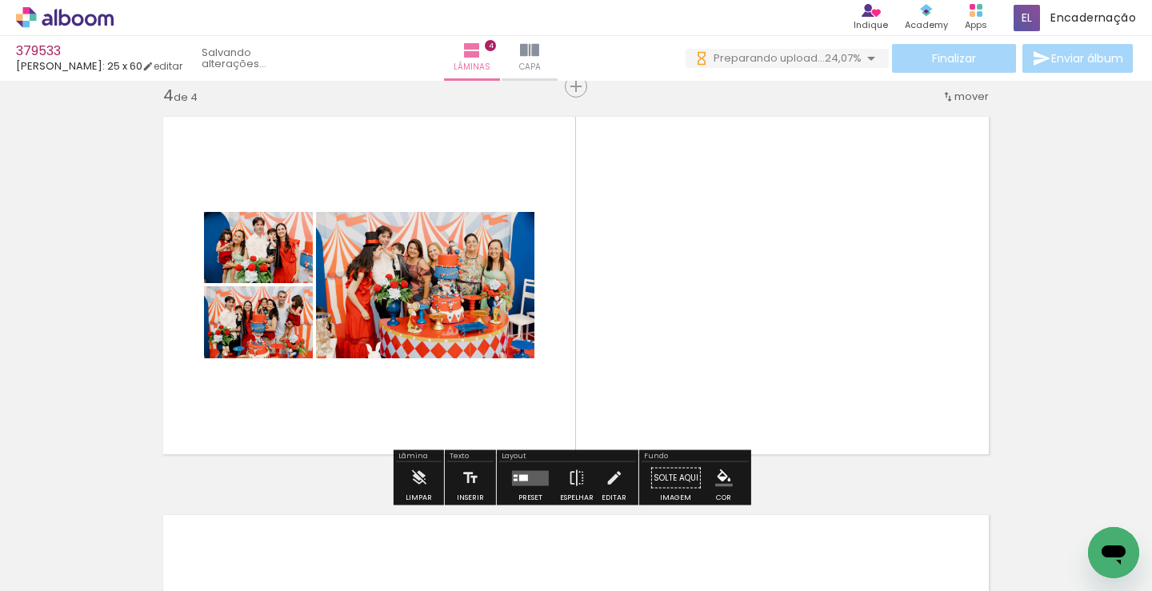
drag, startPoint x: 170, startPoint y: 525, endPoint x: 402, endPoint y: 316, distance: 312.1
click at [451, 273] on quentale-workspace at bounding box center [576, 295] width 1152 height 591
